Goal: Entertainment & Leisure: Browse casually

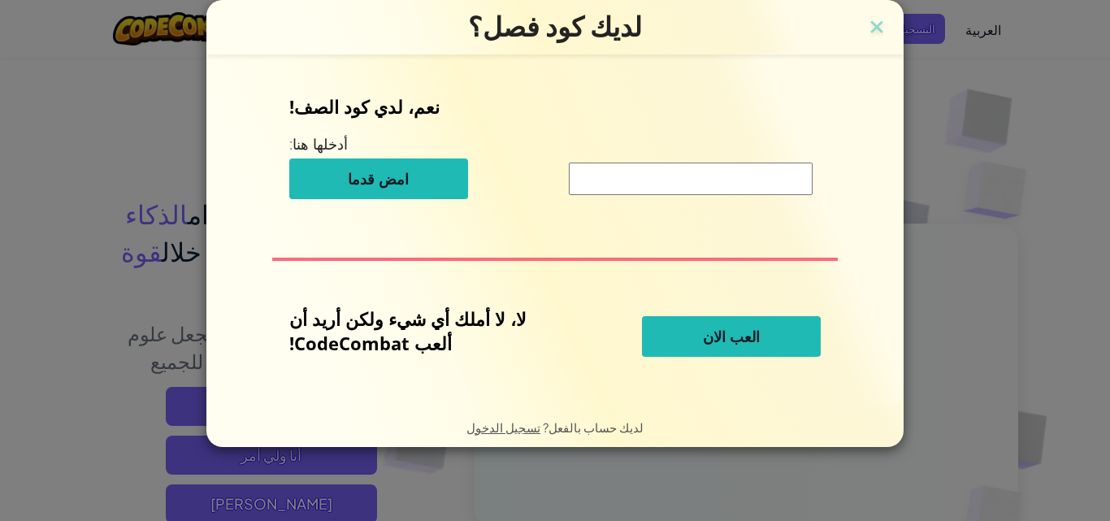
click at [748, 270] on div "نعم، لدي كود الصف! أدخلها هنا: امض قدما لا، لا أملك أي شيء ولكن أريد أن ألعب Co…" at bounding box center [555, 231] width 665 height 319
drag, startPoint x: 410, startPoint y: 110, endPoint x: 261, endPoint y: 115, distance: 149.6
click at [261, 115] on div "نعم، لدي كود الصف! أدخلها هنا: امض قدما لا، لا أملك أي شيء ولكن أريد أن ألعب Co…" at bounding box center [555, 231] width 665 height 319
click at [675, 348] on button "العب الان" at bounding box center [731, 336] width 179 height 41
click at [710, 329] on span "العب الان" at bounding box center [731, 337] width 57 height 20
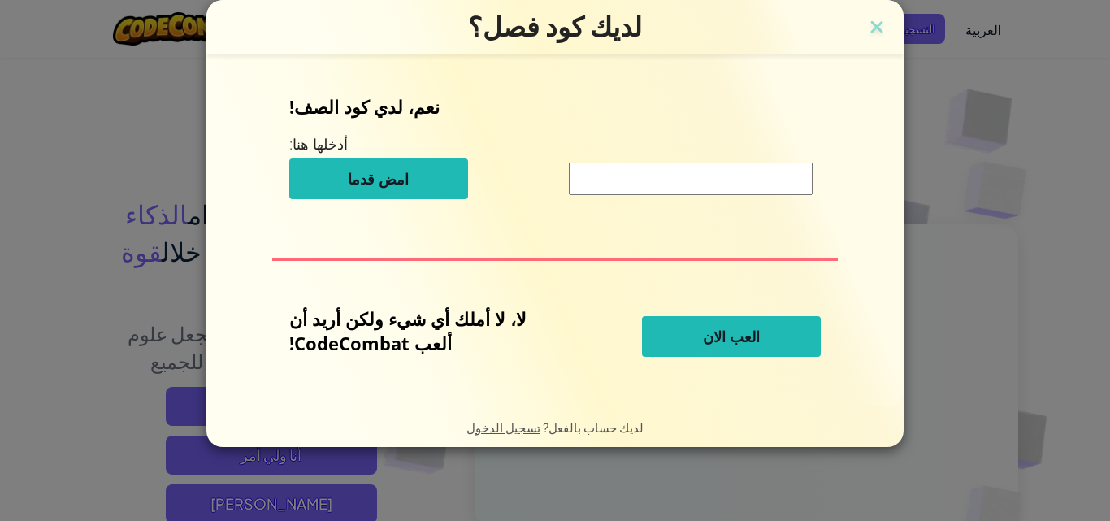
click at [686, 336] on button "العب الان" at bounding box center [731, 336] width 179 height 41
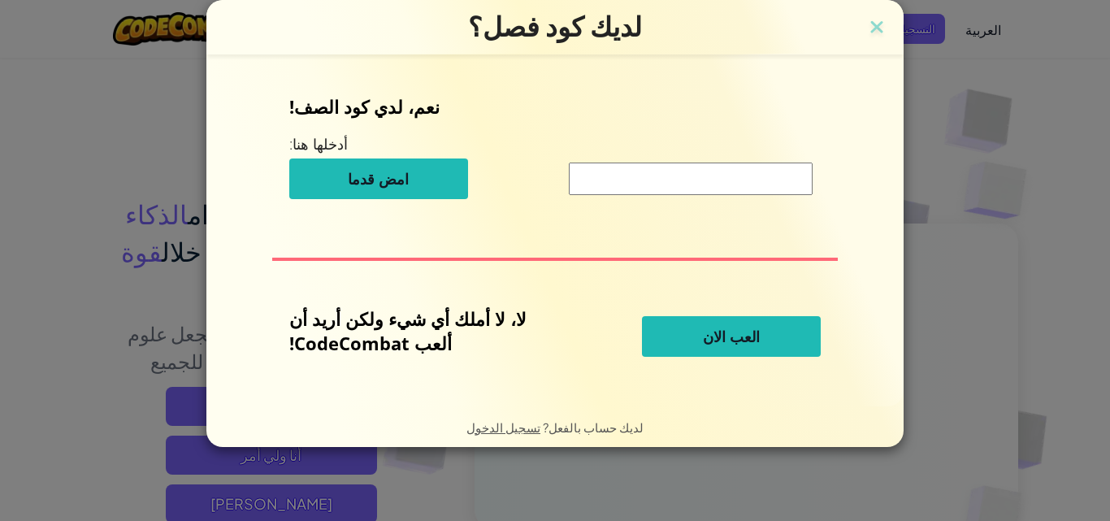
click at [742, 341] on span "العب الان" at bounding box center [731, 337] width 57 height 20
click at [743, 341] on span "العب الان" at bounding box center [731, 337] width 57 height 20
click at [753, 336] on button "العب الان" at bounding box center [731, 336] width 179 height 41
click at [871, 28] on img at bounding box center [876, 28] width 21 height 24
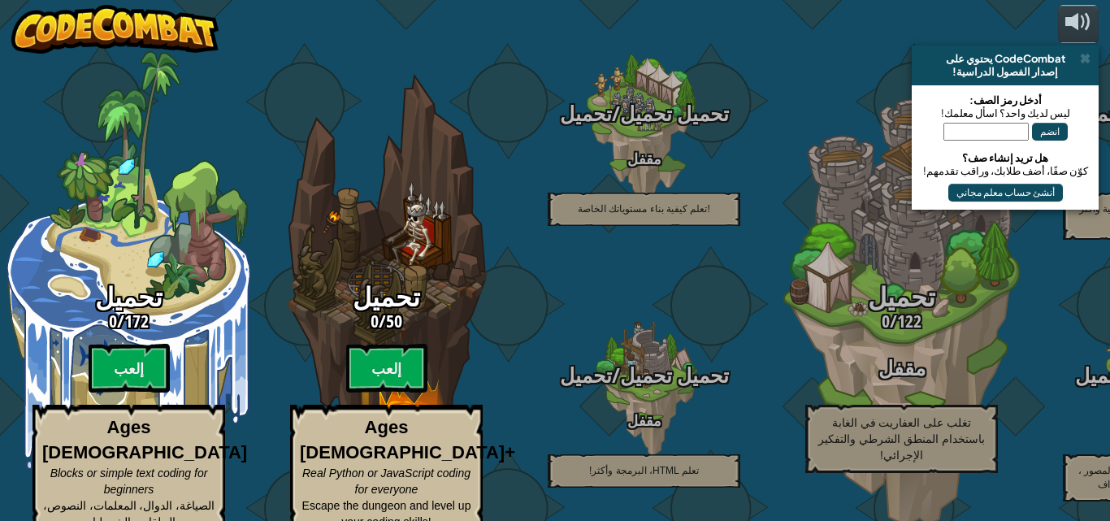
select select "ar"
